Goal: Navigation & Orientation: Find specific page/section

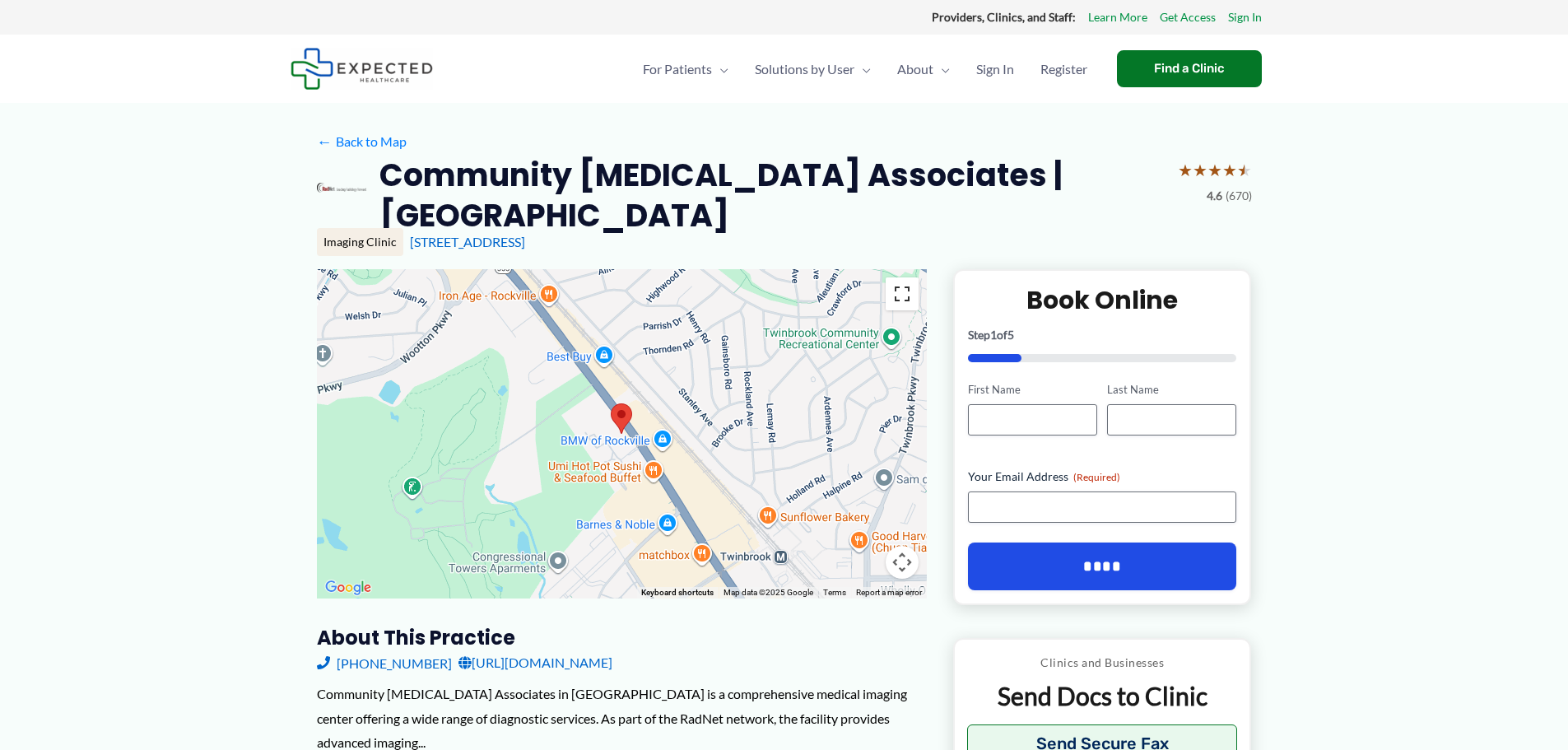
drag, startPoint x: 899, startPoint y: 297, endPoint x: 850, endPoint y: 385, distance: 100.7
click at [850, 385] on div "Keyboard shortcuts Map Data Map data ©2025 Google Map data ©2025 Google 200 m C…" at bounding box center [622, 433] width 610 height 329
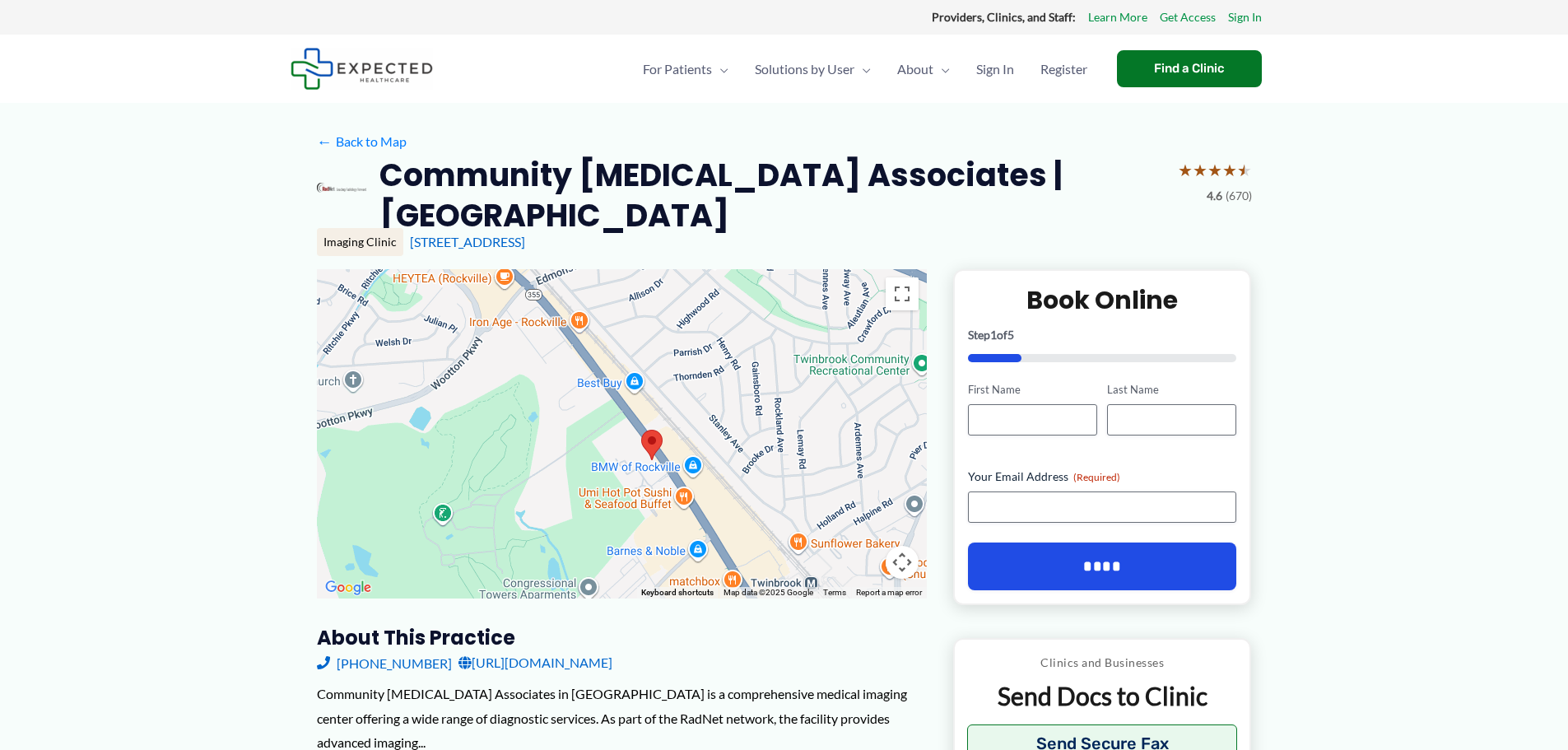
drag, startPoint x: 877, startPoint y: 434, endPoint x: 908, endPoint y: 454, distance: 36.9
click at [908, 454] on div at bounding box center [622, 433] width 610 height 329
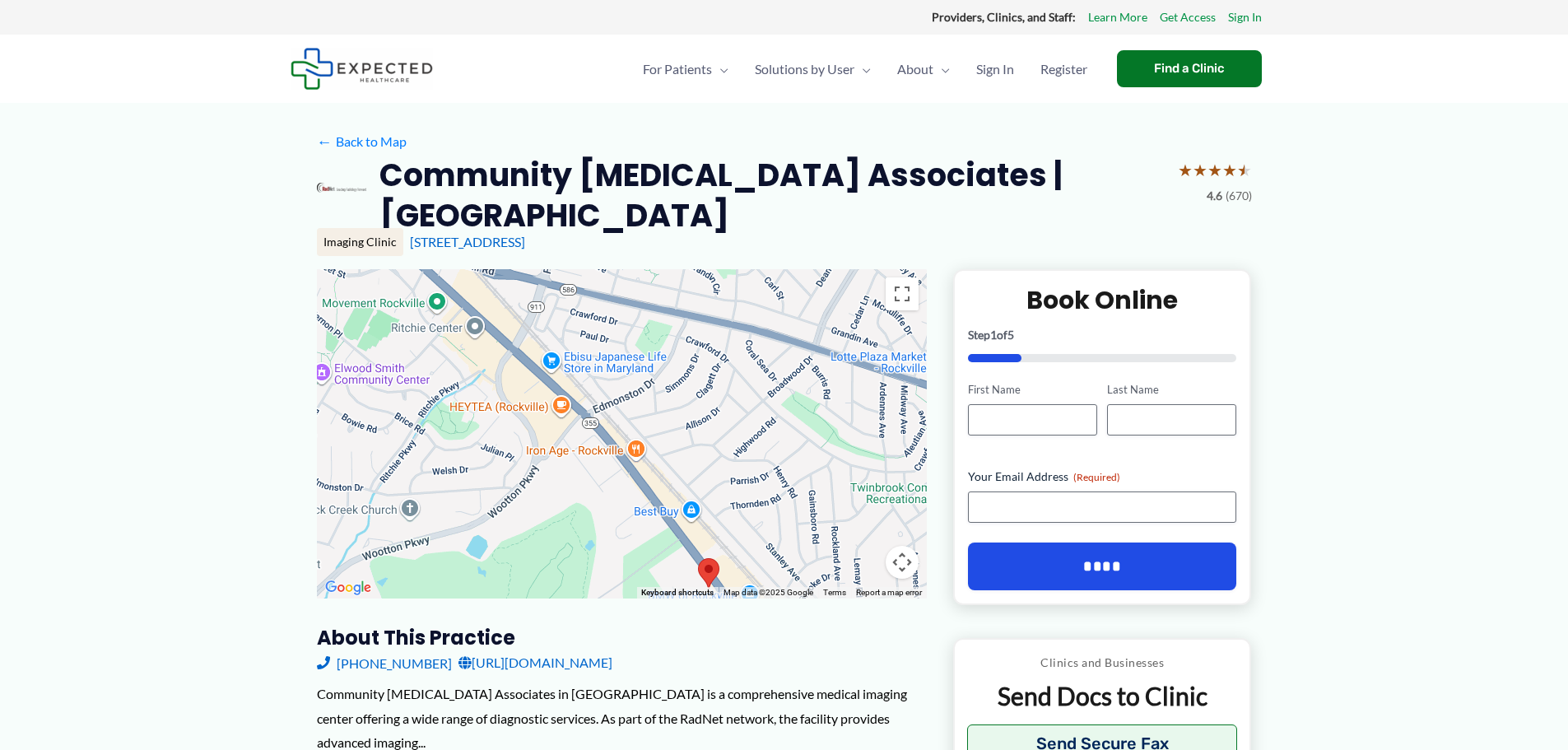
drag, startPoint x: 760, startPoint y: 467, endPoint x: 842, endPoint y: 603, distance: 158.8
click at [822, 595] on div "Keyboard shortcuts Map Data Map data ©2025 Google Map data ©2025 Google 200 m C…" at bounding box center [622, 433] width 610 height 329
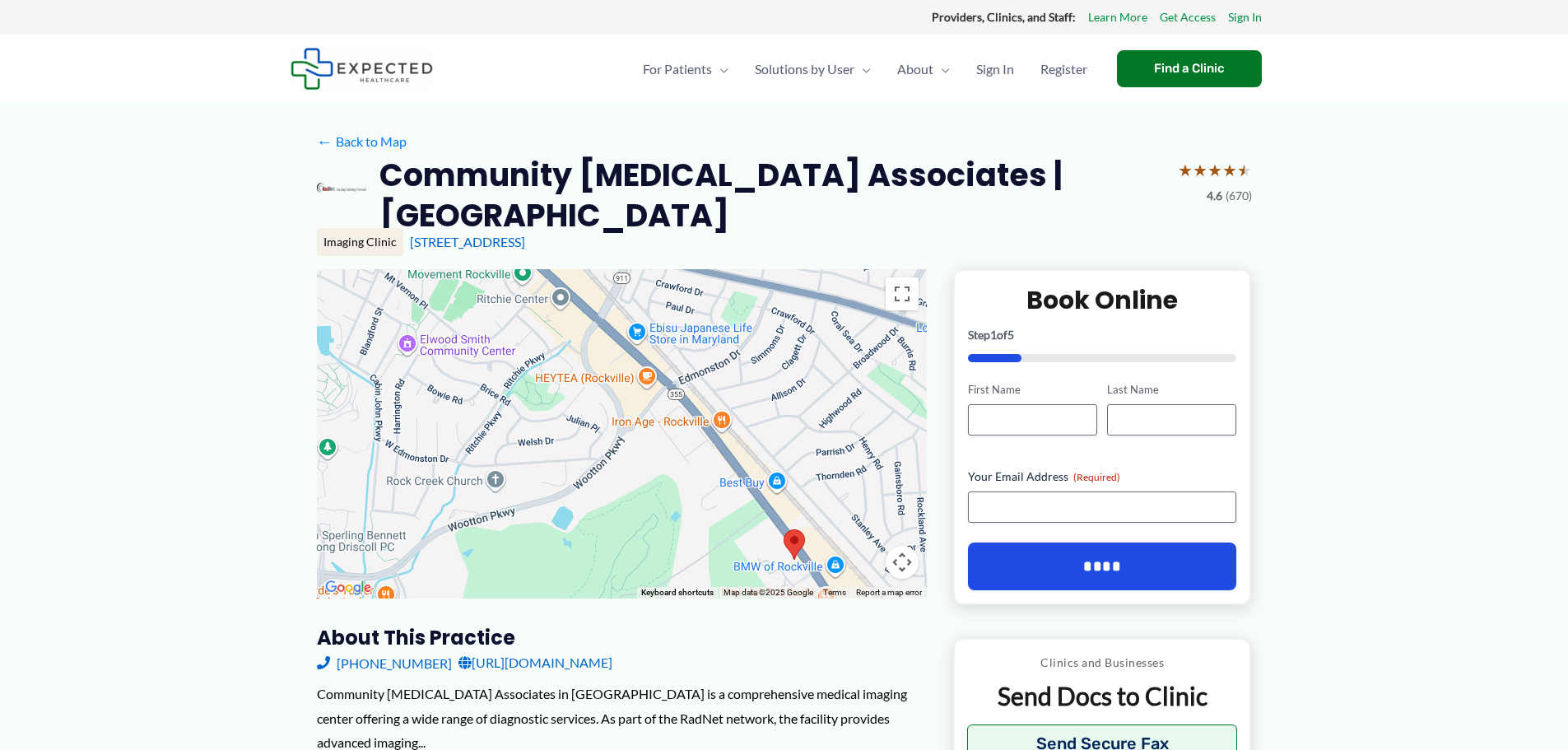
drag, startPoint x: 724, startPoint y: 453, endPoint x: 803, endPoint y: 426, distance: 83.5
click at [803, 426] on div at bounding box center [622, 433] width 610 height 329
drag, startPoint x: 909, startPoint y: 566, endPoint x: 913, endPoint y: 534, distance: 32.2
click at [913, 534] on div "Keyboard shortcuts Map Data Map data ©2025 Google Map data ©2025 Google 200 m C…" at bounding box center [622, 433] width 610 height 329
drag, startPoint x: 898, startPoint y: 553, endPoint x: 897, endPoint y: 389, distance: 164.0
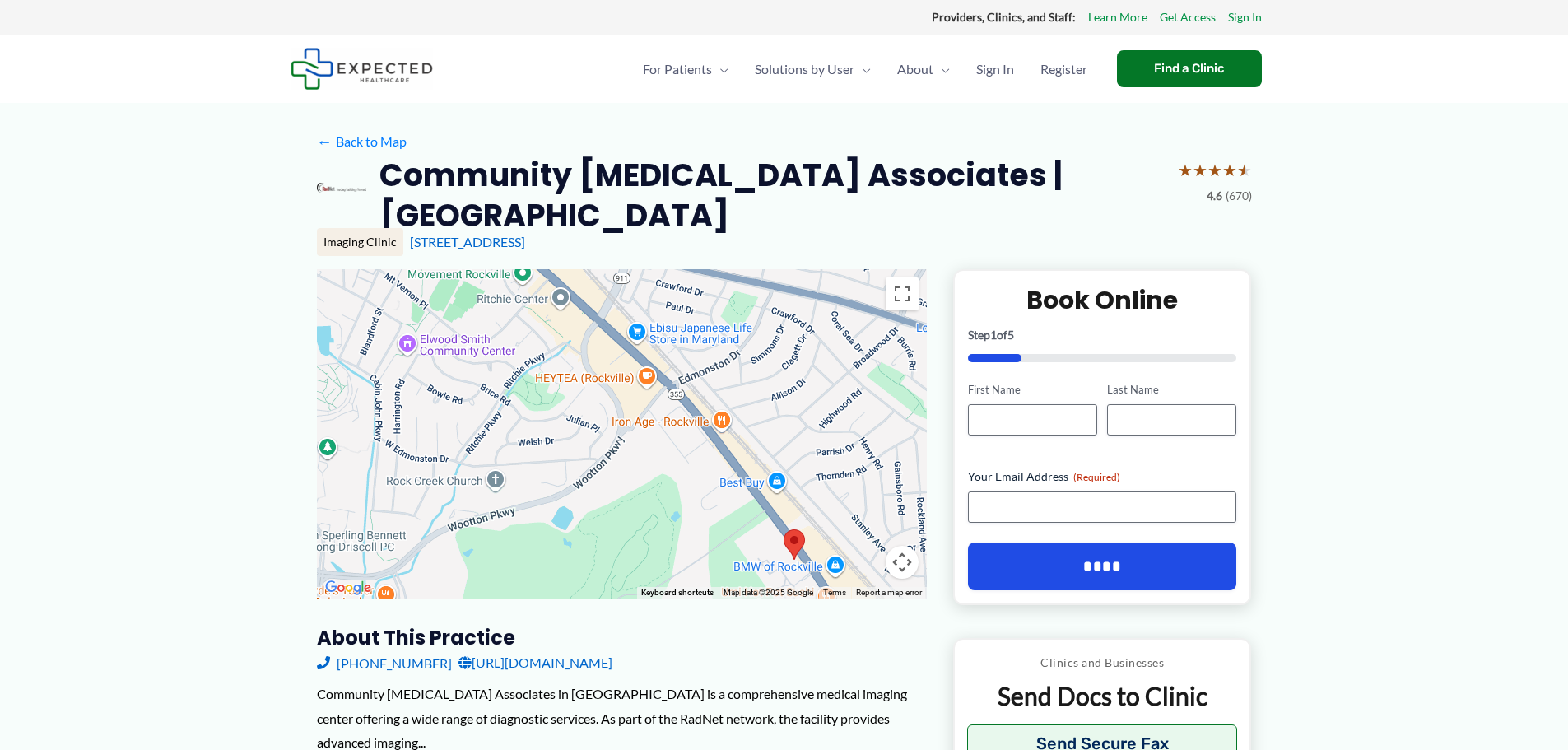
click at [897, 389] on div "Keyboard shortcuts Map Data Map data ©2025 Google Map data ©2025 Google 200 m C…" at bounding box center [622, 433] width 610 height 329
drag, startPoint x: 904, startPoint y: 290, endPoint x: 747, endPoint y: 496, distance: 259.0
click at [744, 475] on div "Keyboard shortcuts Map Data Map data ©2025 Google Map data ©2025 Google 200 m C…" at bounding box center [622, 433] width 610 height 329
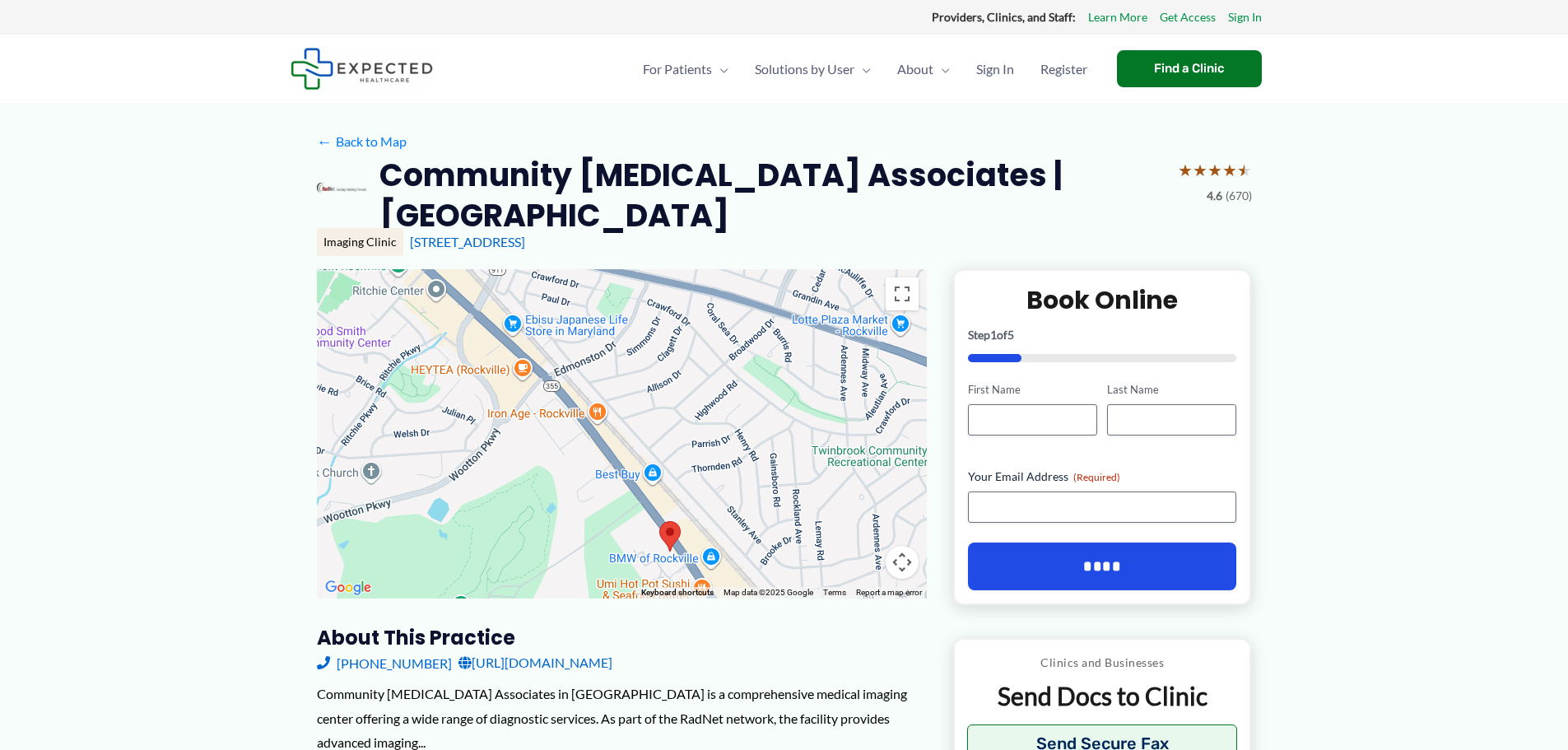
drag, startPoint x: 715, startPoint y: 557, endPoint x: 591, endPoint y: 546, distance: 124.5
click at [591, 546] on div at bounding box center [622, 433] width 610 height 329
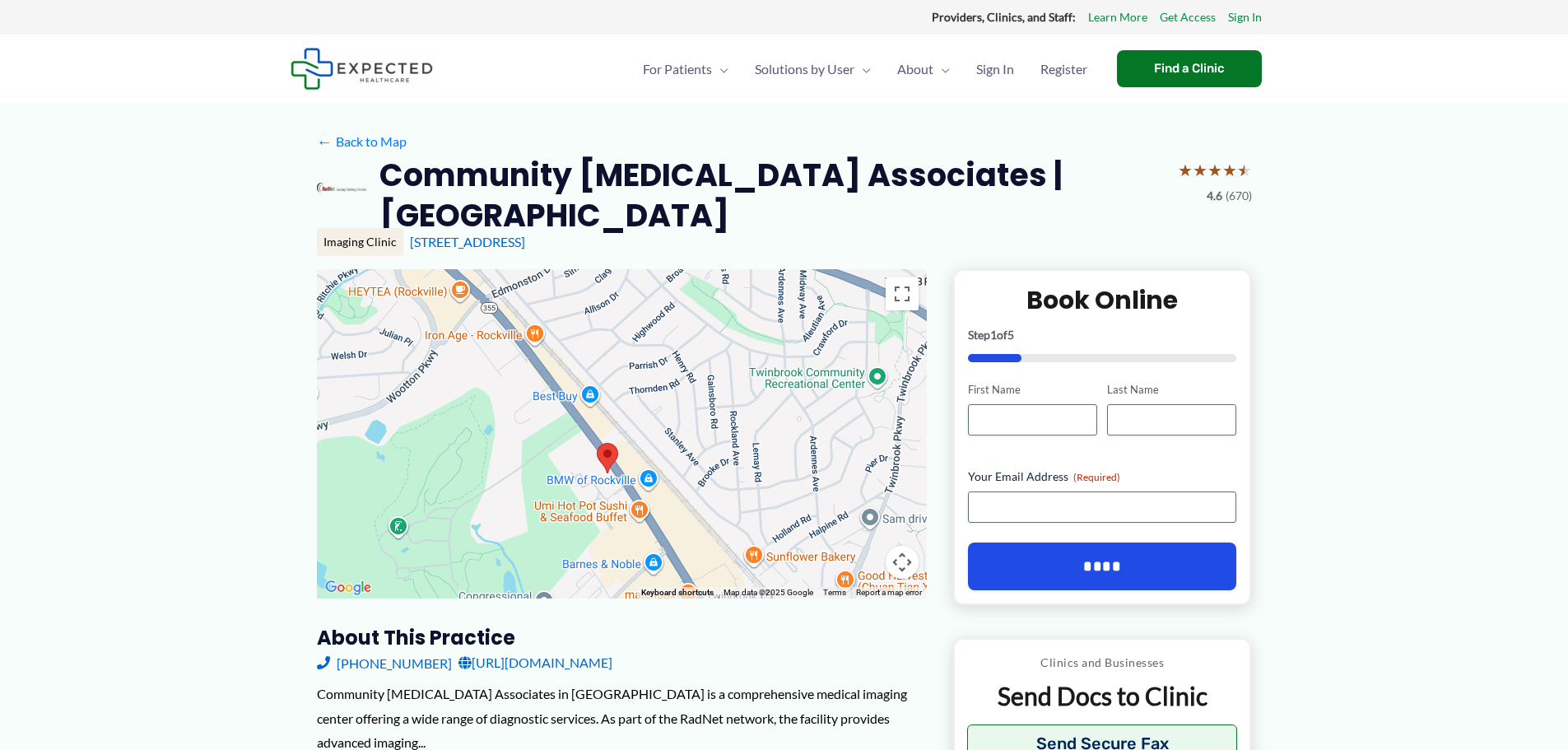
drag, startPoint x: 843, startPoint y: 478, endPoint x: 782, endPoint y: 405, distance: 95.1
click at [782, 405] on div at bounding box center [622, 433] width 610 height 329
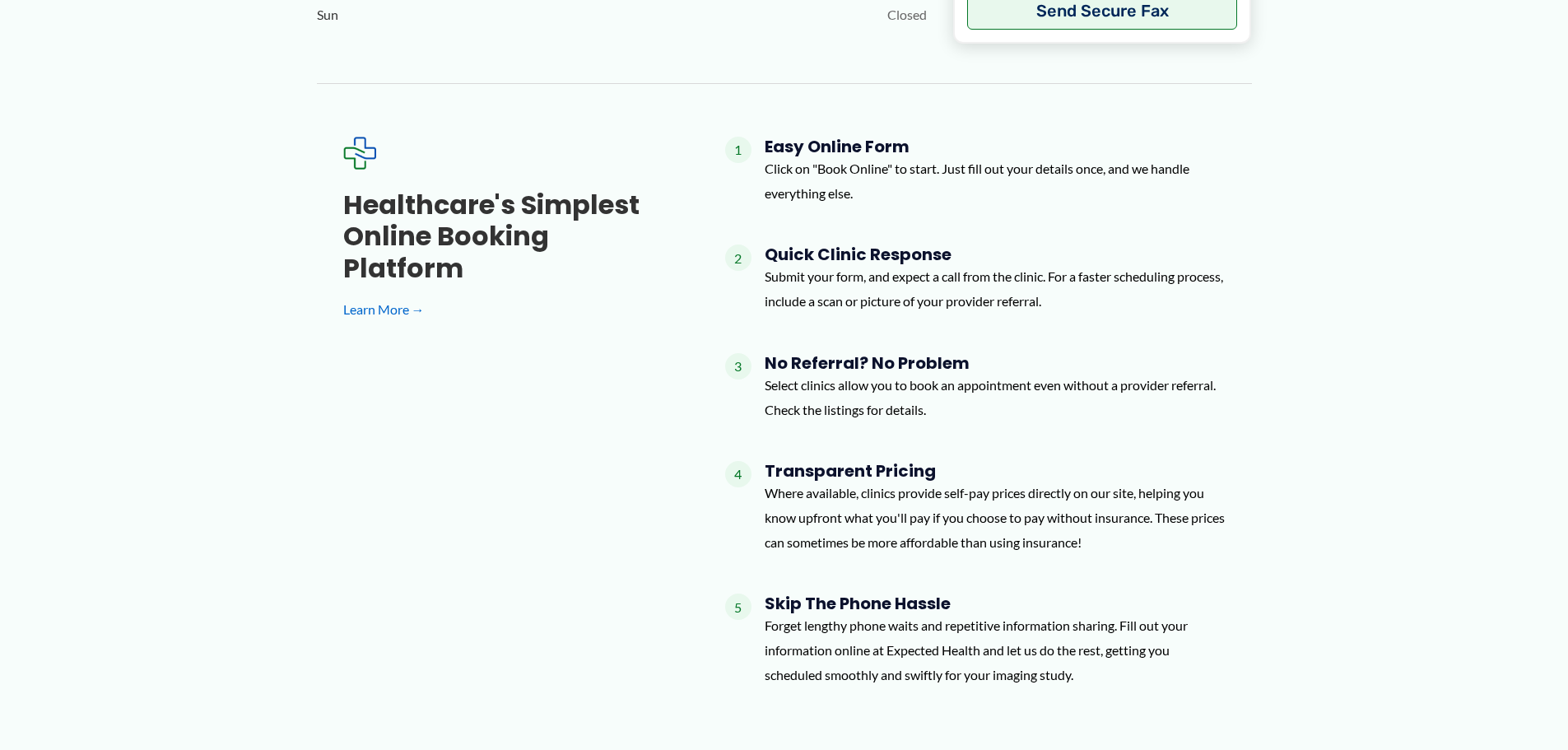
scroll to position [1629, 0]
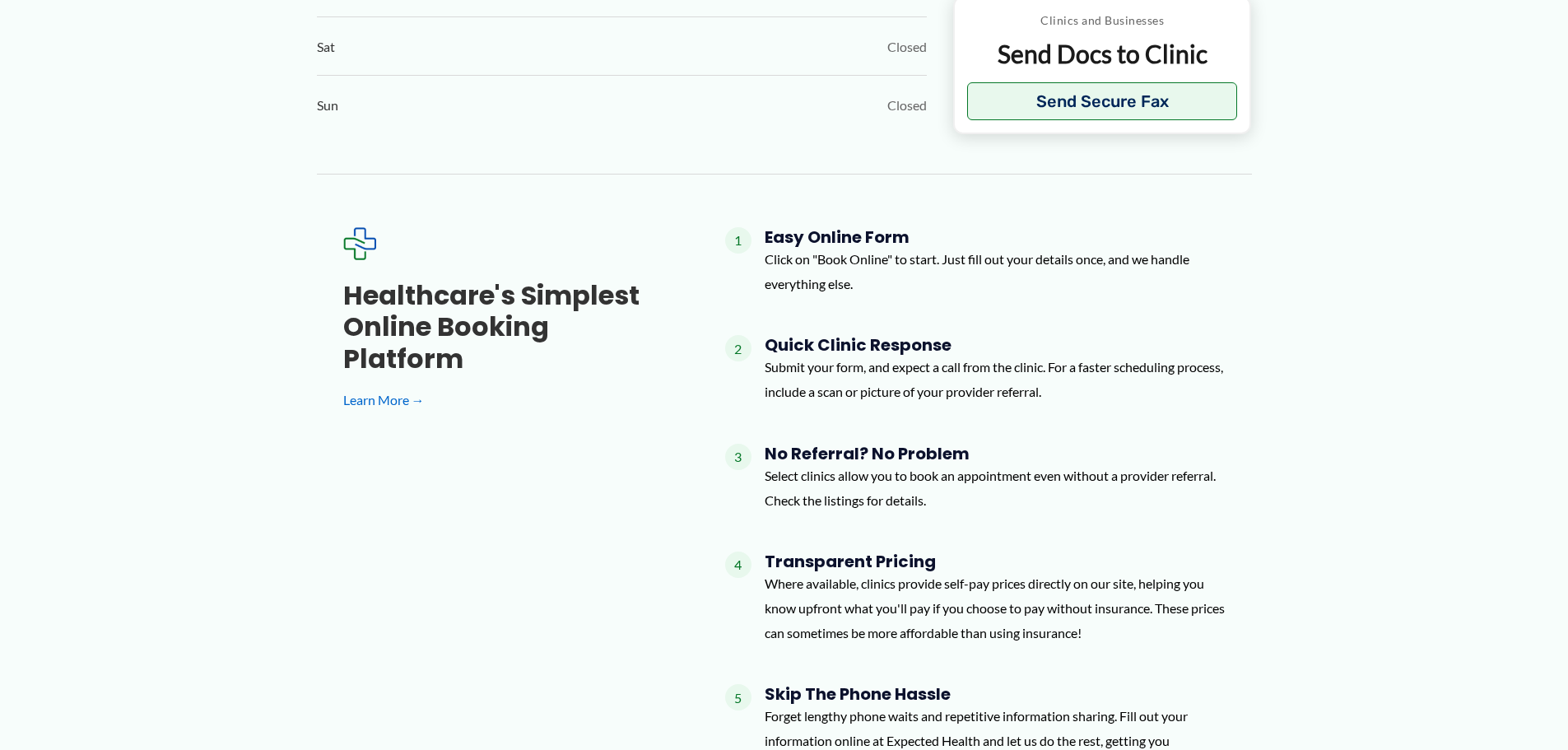
drag, startPoint x: 1563, startPoint y: 370, endPoint x: 1557, endPoint y: 386, distance: 17.1
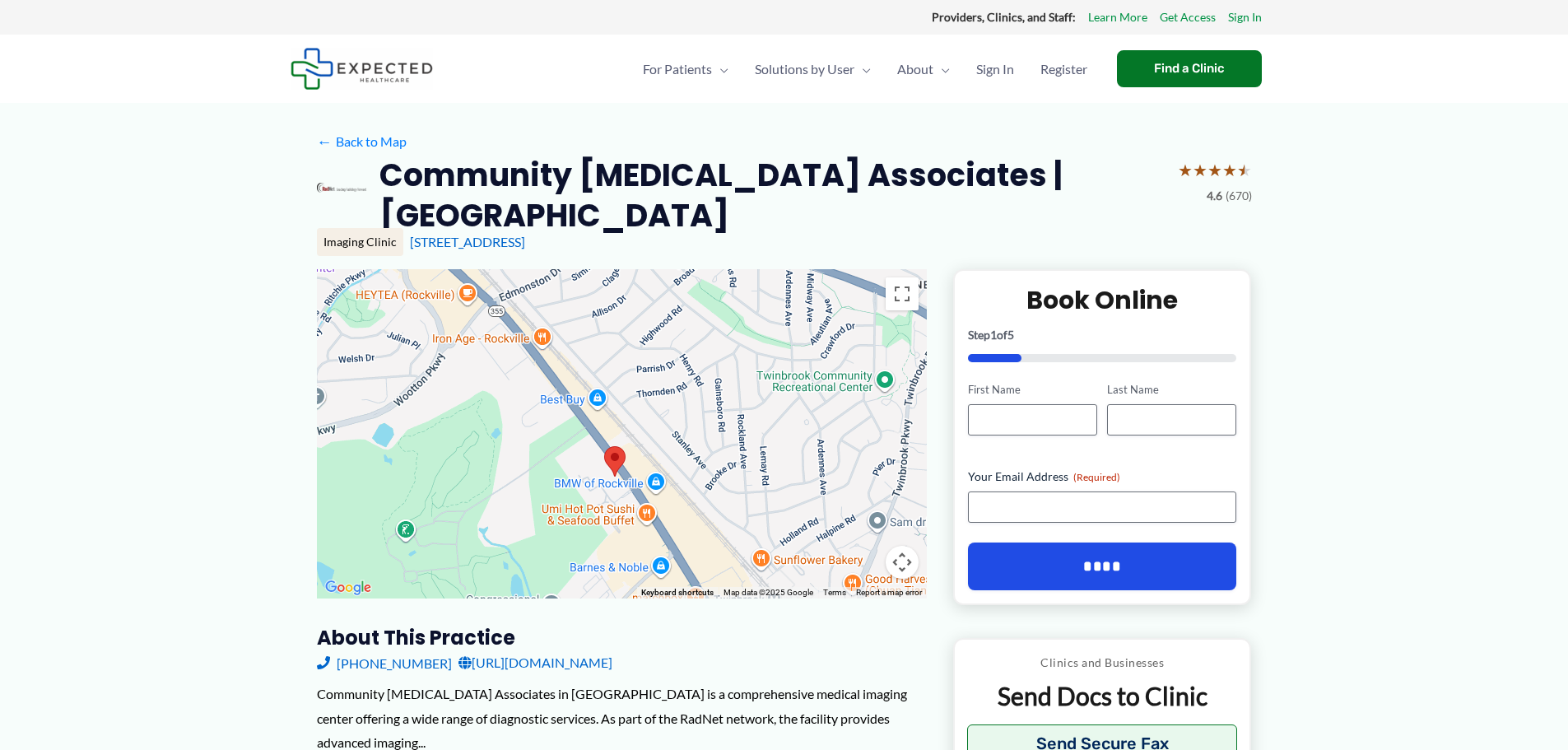
scroll to position [197, 0]
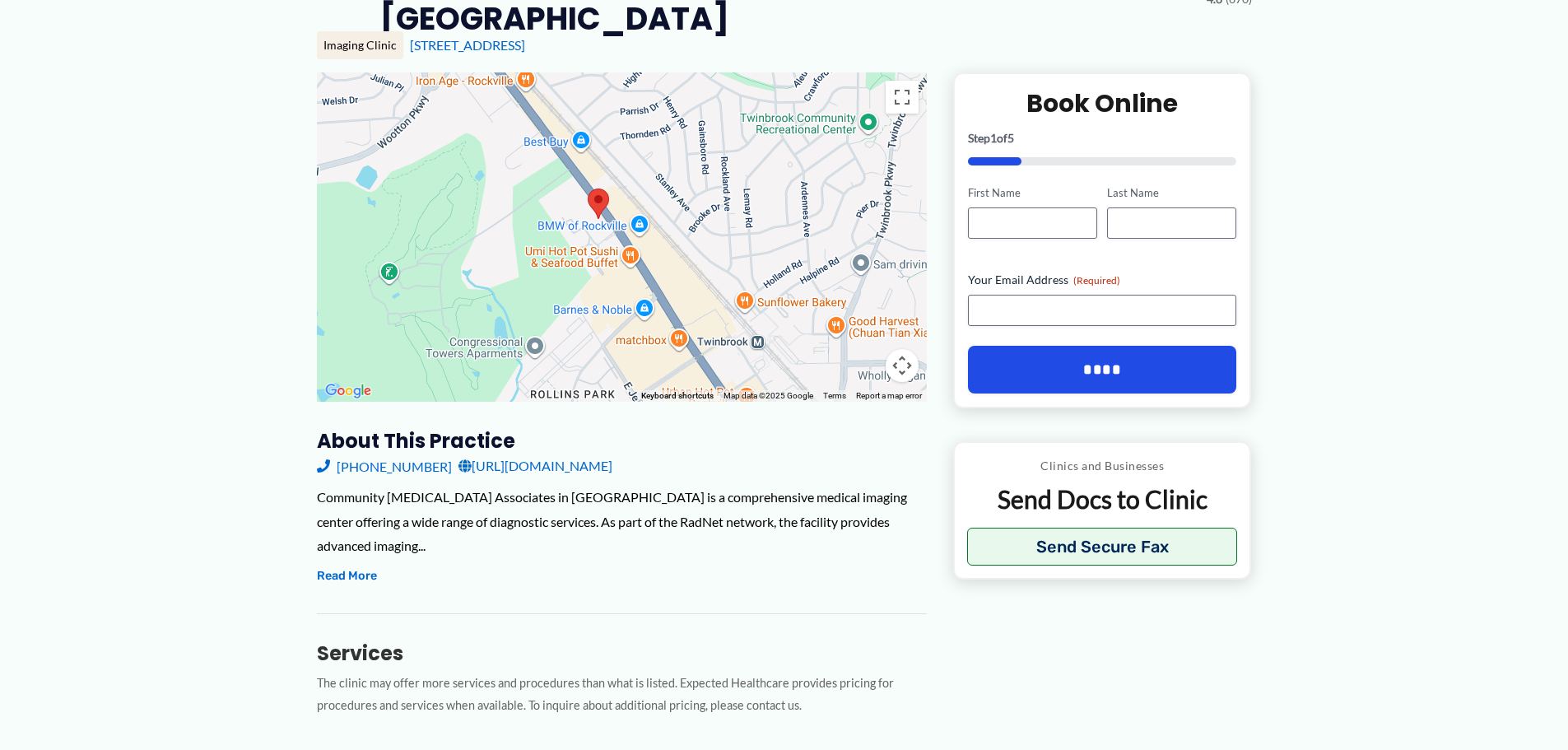
drag, startPoint x: 865, startPoint y: 199, endPoint x: 851, endPoint y: 138, distance: 62.6
click at [851, 138] on div at bounding box center [622, 236] width 610 height 329
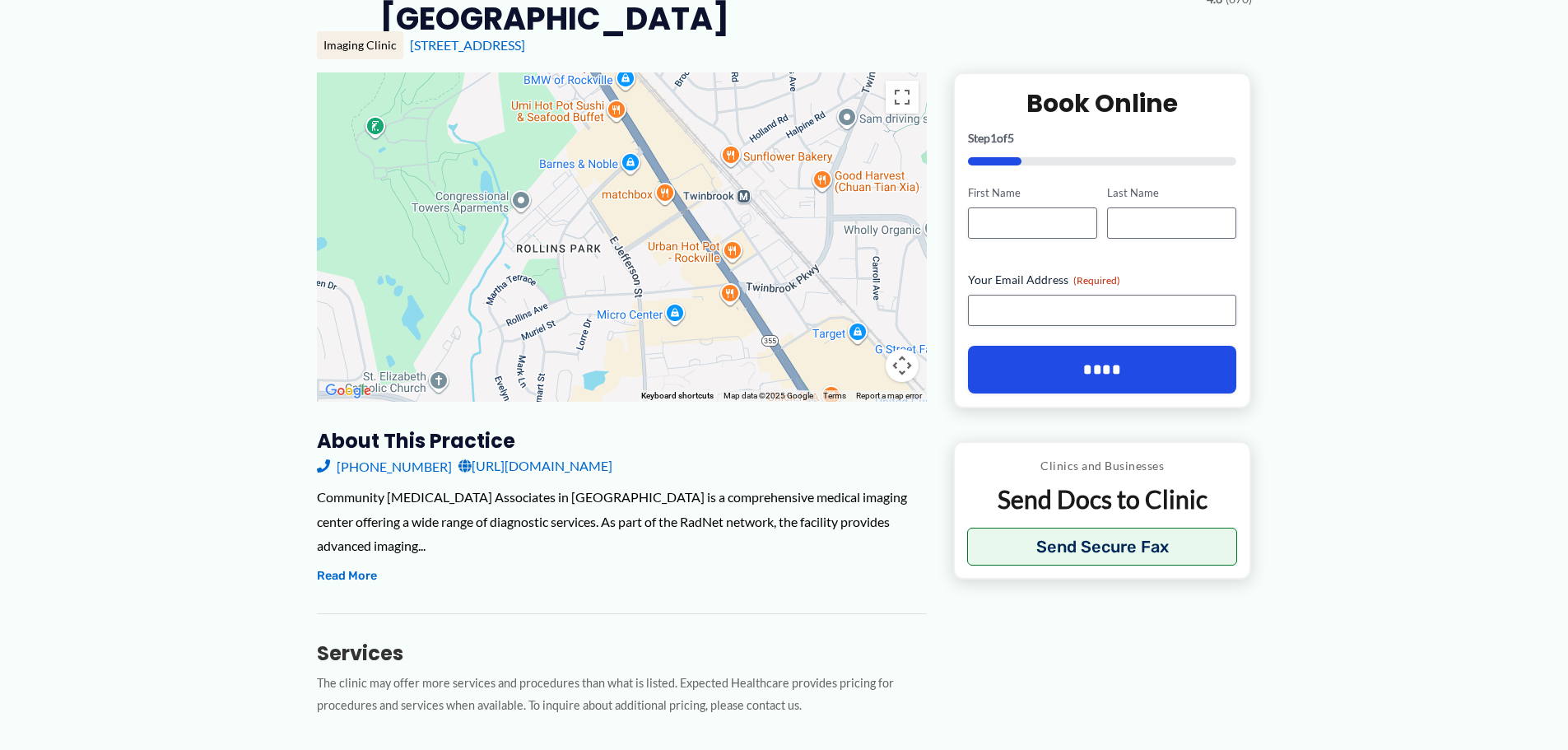
drag, startPoint x: 855, startPoint y: 201, endPoint x: 836, endPoint y: 61, distance: 141.3
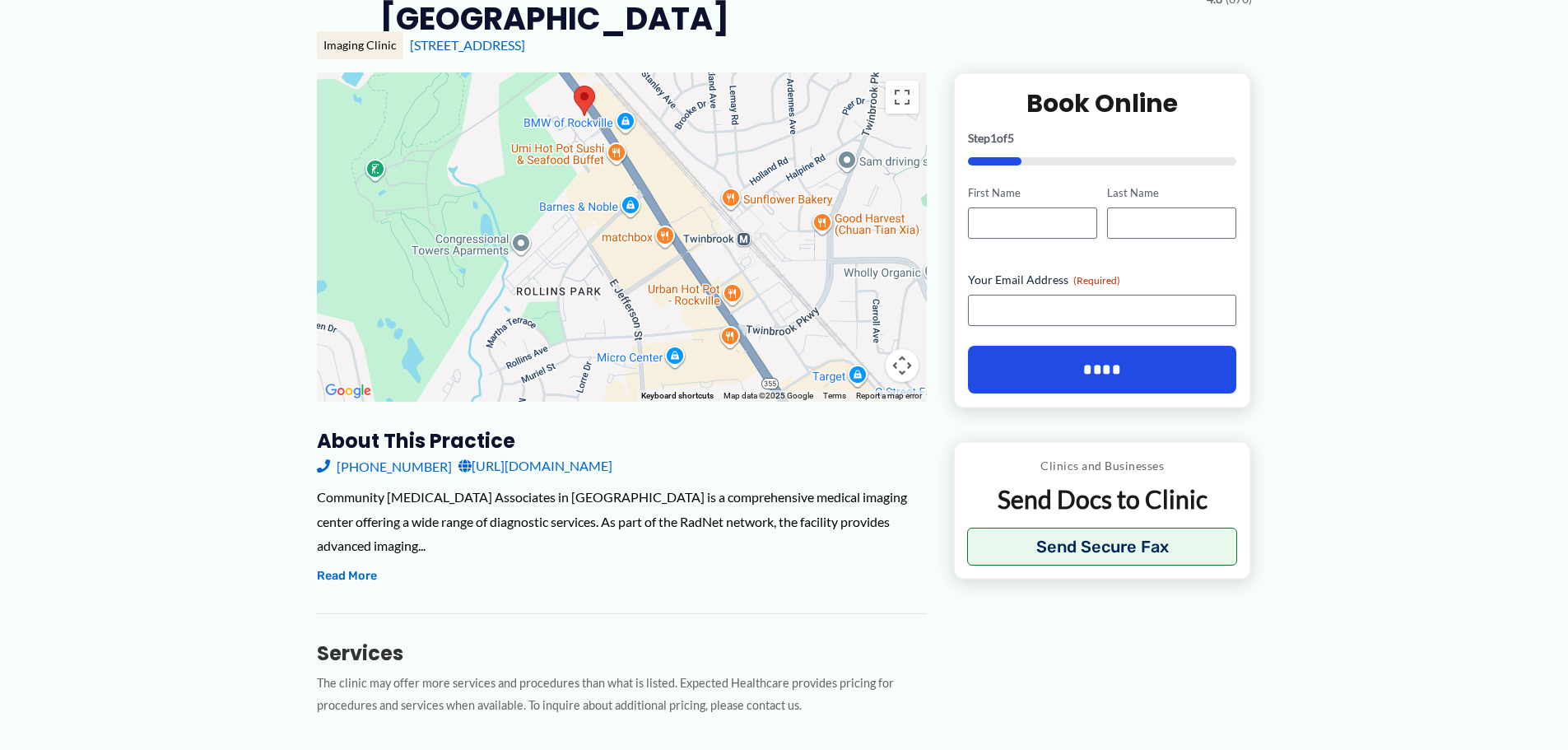
drag, startPoint x: 824, startPoint y: 158, endPoint x: 824, endPoint y: 203, distance: 45.0
click at [824, 203] on div at bounding box center [622, 236] width 610 height 329
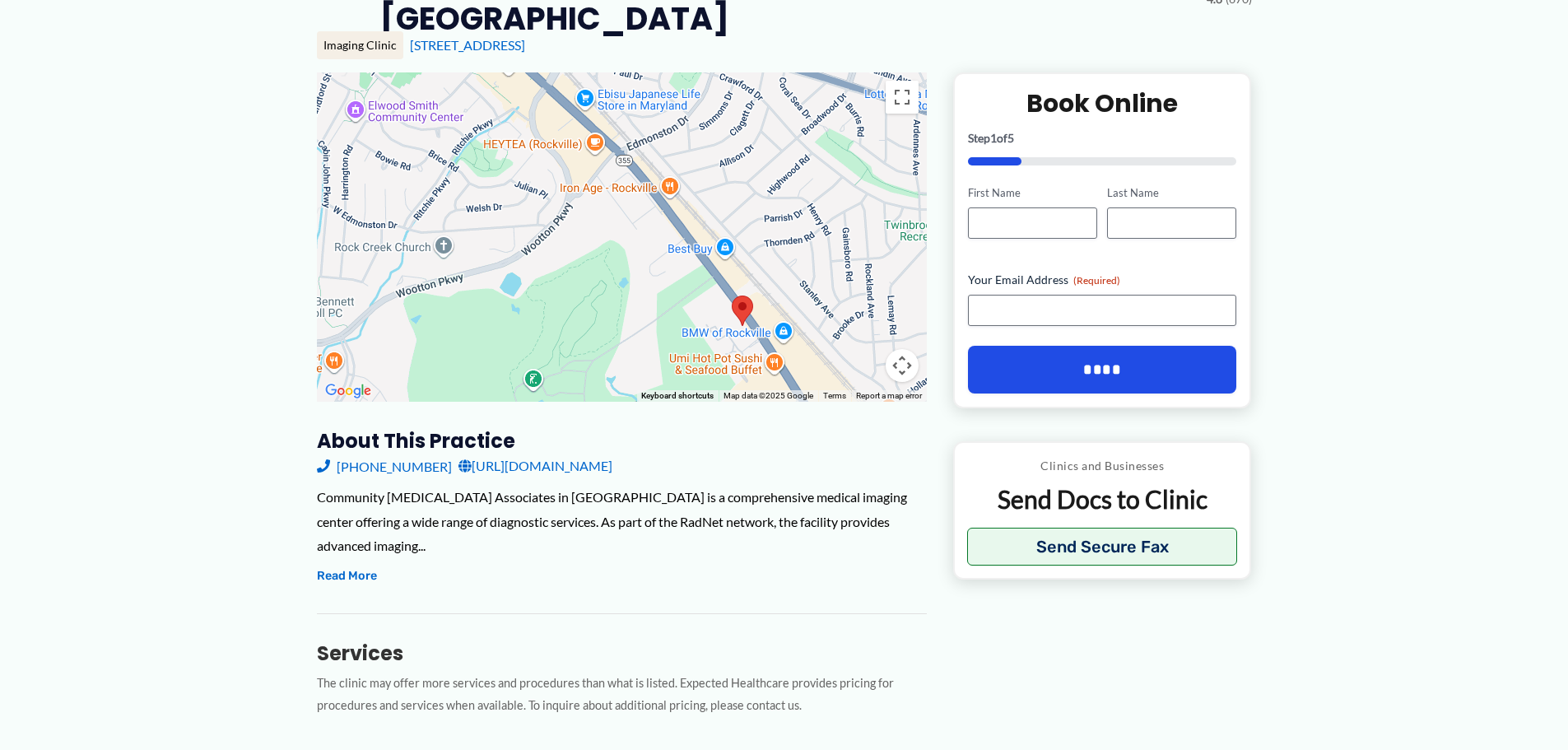
drag, startPoint x: 775, startPoint y: 113, endPoint x: 932, endPoint y: 324, distance: 263.0
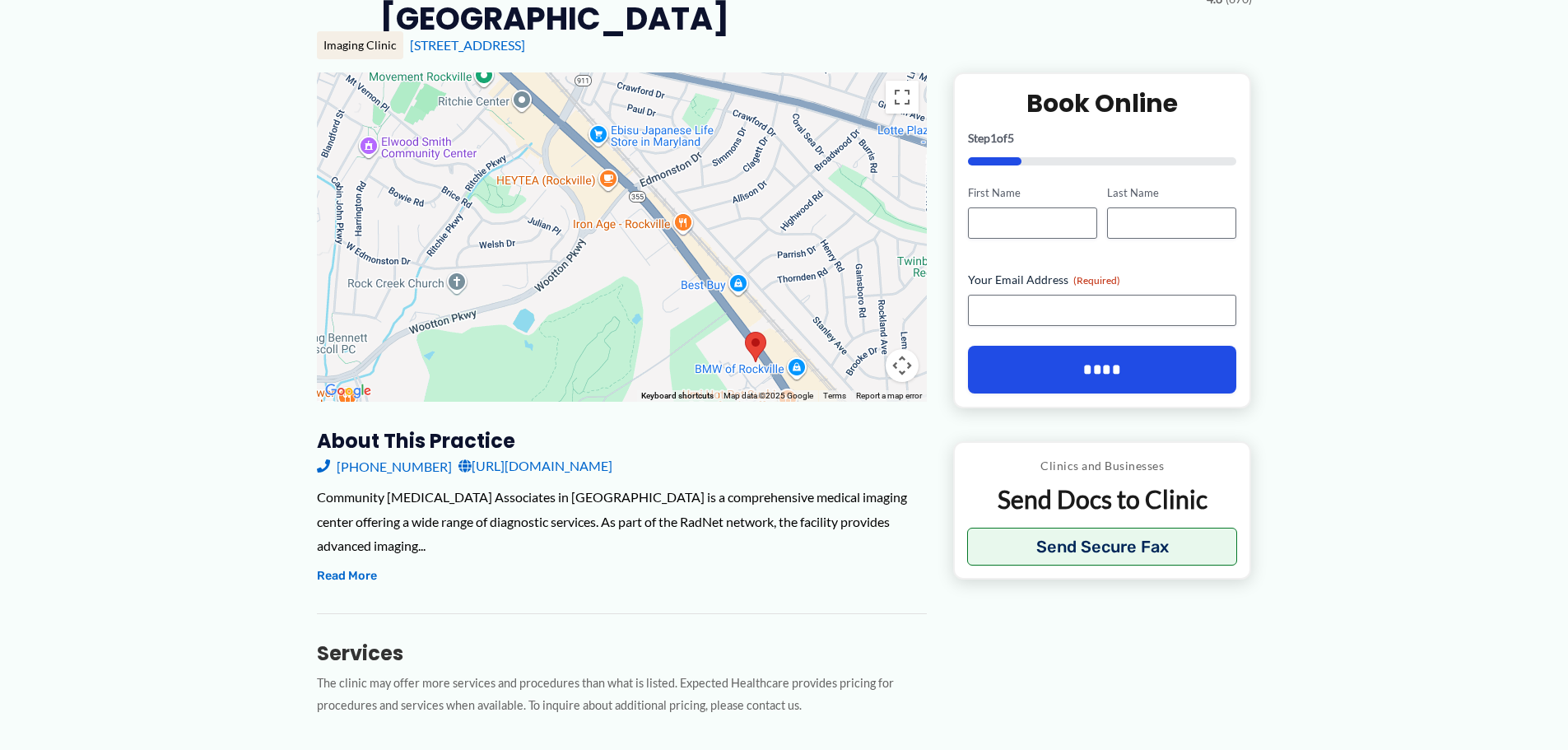
drag, startPoint x: 693, startPoint y: 247, endPoint x: 708, endPoint y: 285, distance: 40.9
click at [708, 285] on div at bounding box center [622, 236] width 610 height 329
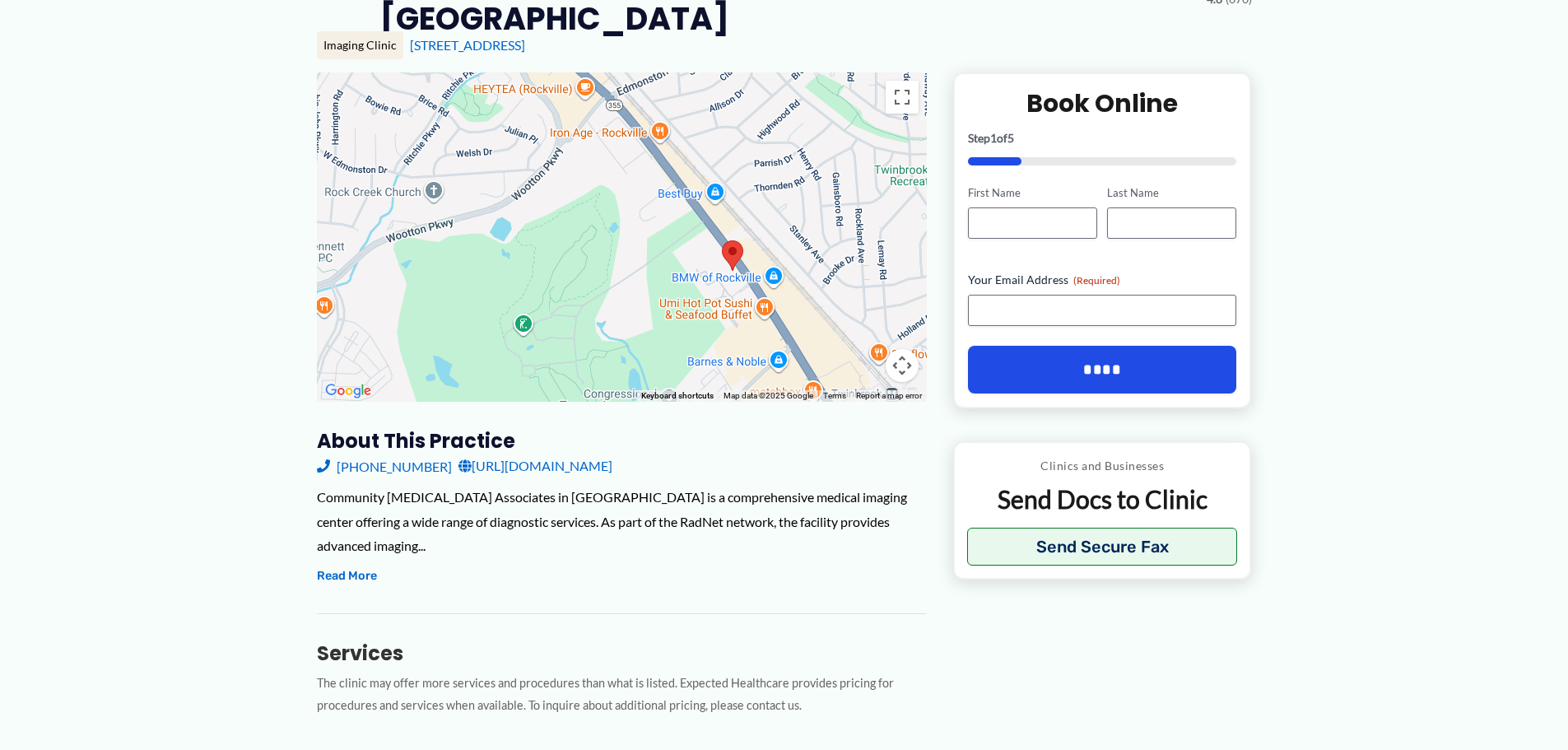
drag, startPoint x: 724, startPoint y: 342, endPoint x: 702, endPoint y: 247, distance: 97.5
click at [702, 247] on div at bounding box center [622, 236] width 610 height 329
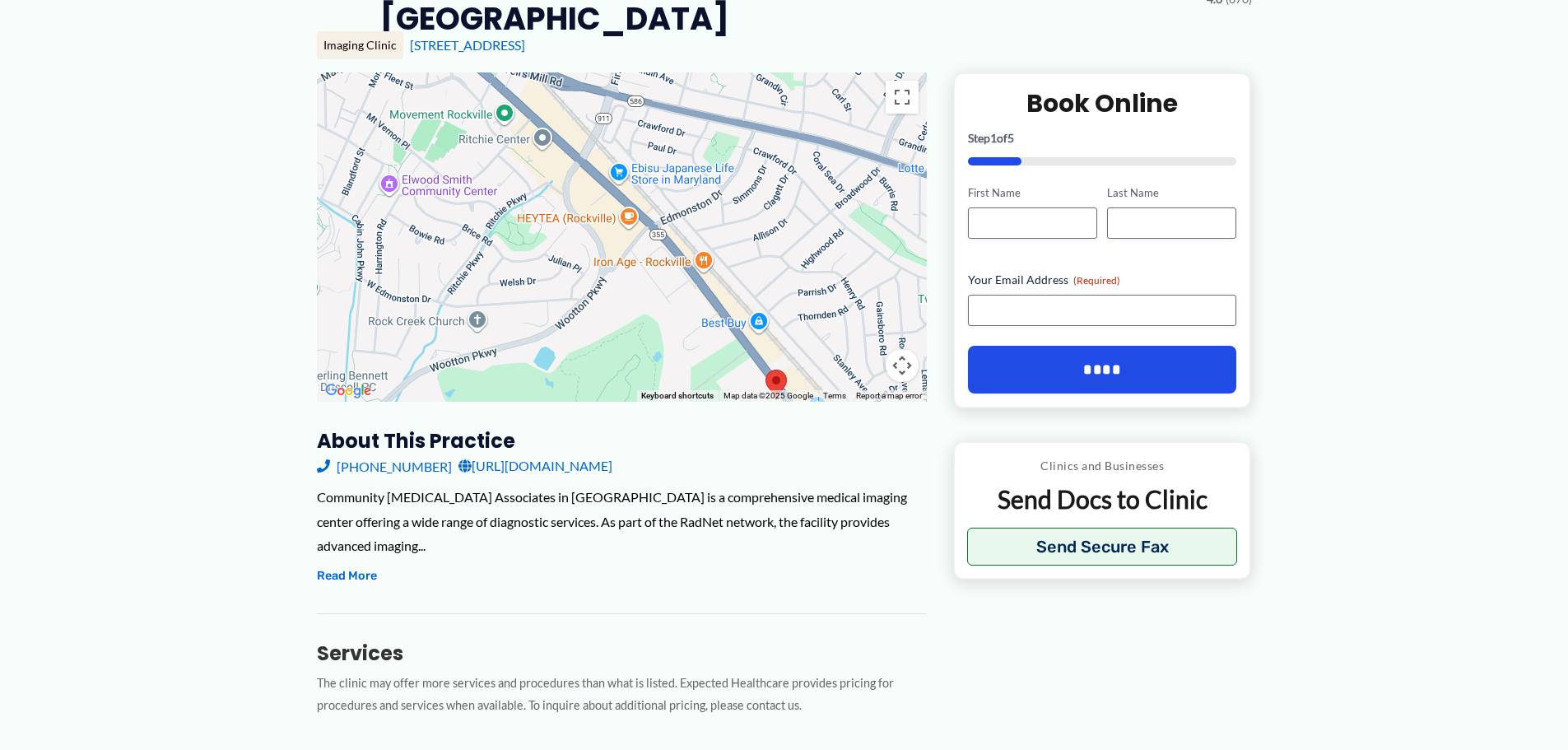
drag, startPoint x: 701, startPoint y: 322, endPoint x: 744, endPoint y: 451, distance: 136.0
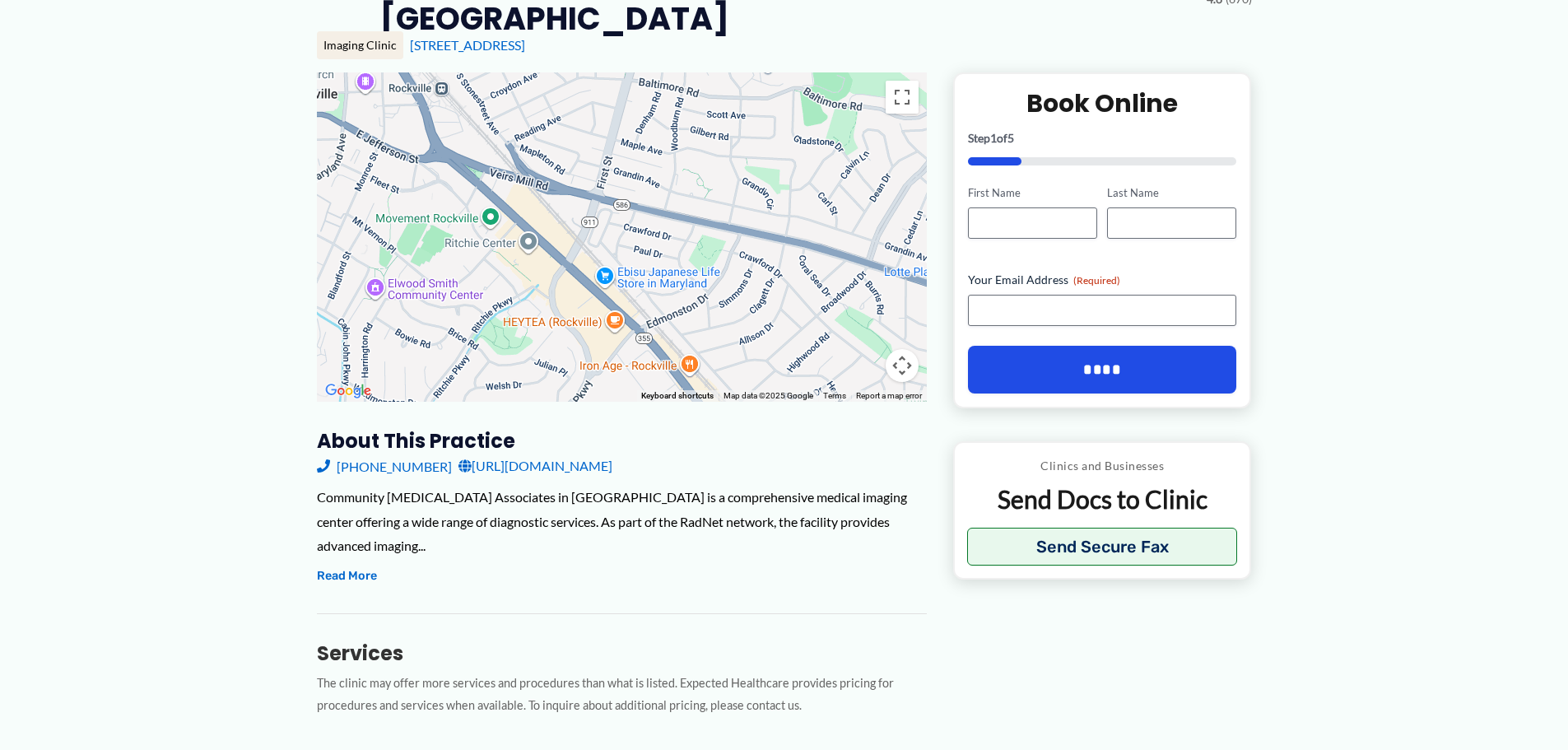
drag, startPoint x: 913, startPoint y: 206, endPoint x: 898, endPoint y: 313, distance: 108.0
click at [898, 313] on div at bounding box center [622, 236] width 610 height 329
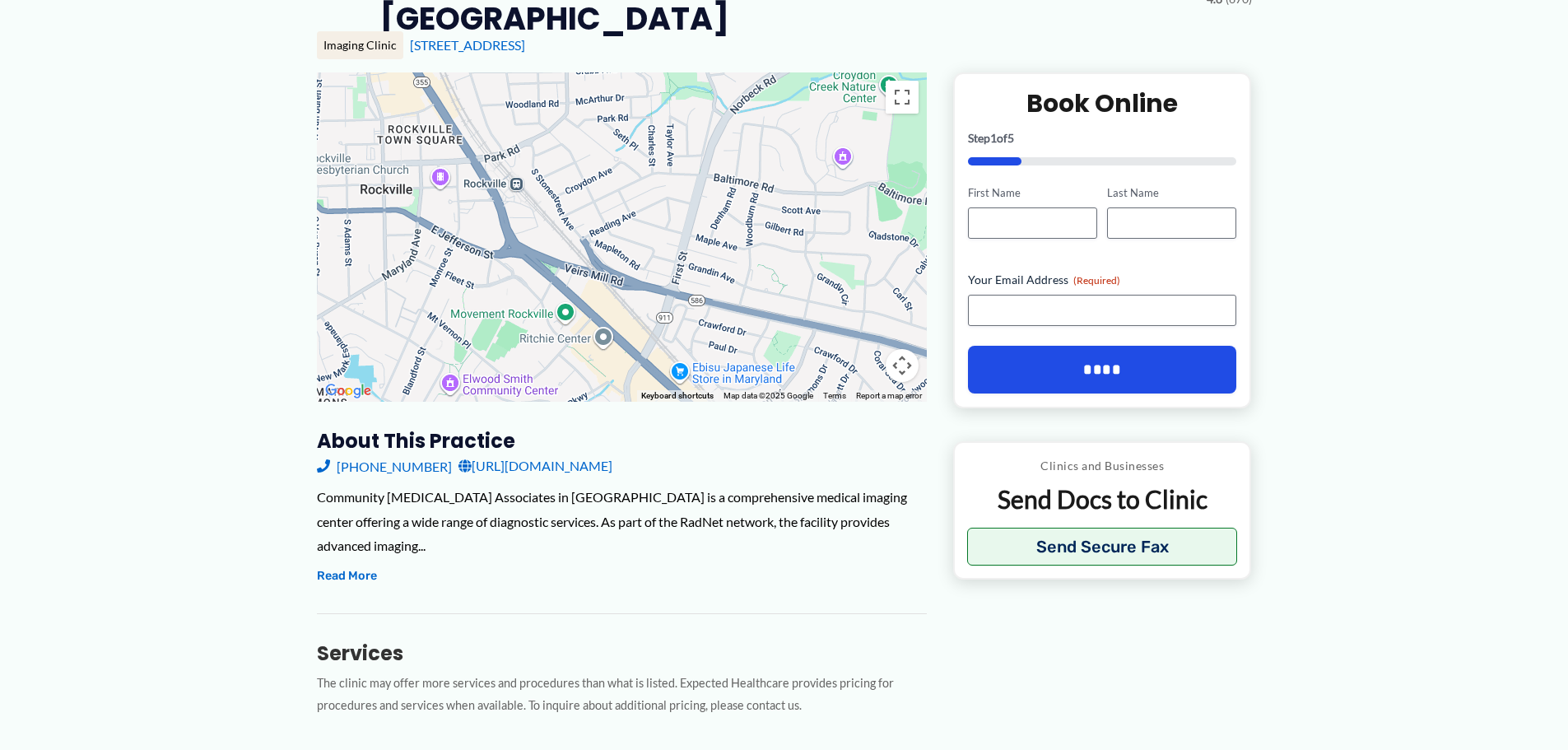
drag, startPoint x: 531, startPoint y: 103, endPoint x: 602, endPoint y: 190, distance: 112.3
click at [604, 190] on div at bounding box center [622, 236] width 610 height 329
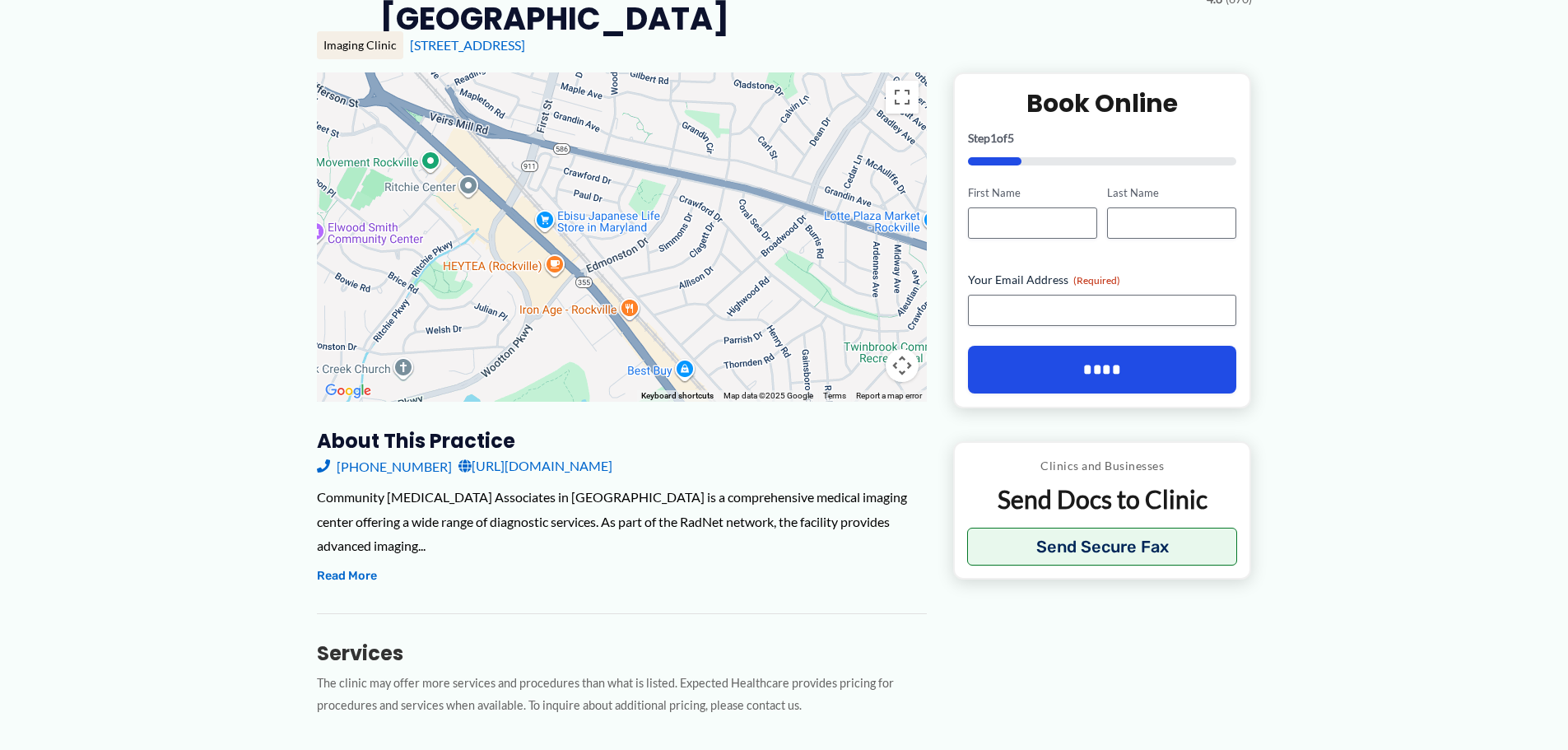
drag, startPoint x: 849, startPoint y: 320, endPoint x: 717, endPoint y: 183, distance: 190.2
click at [717, 183] on div at bounding box center [622, 236] width 610 height 329
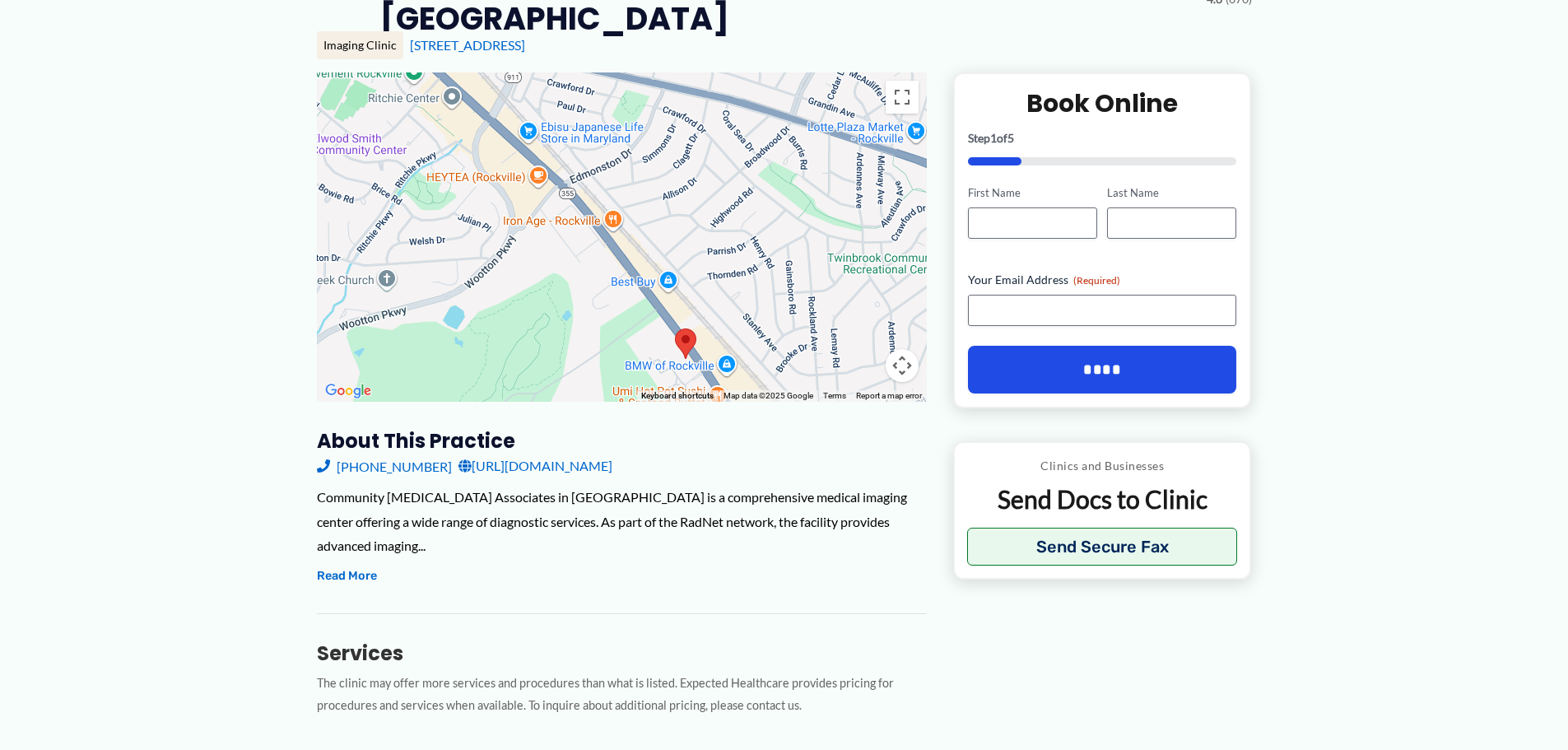
drag, startPoint x: 857, startPoint y: 332, endPoint x: 842, endPoint y: 247, distance: 86.3
click at [842, 247] on div at bounding box center [622, 236] width 610 height 329
